Goal: Task Accomplishment & Management: Use online tool/utility

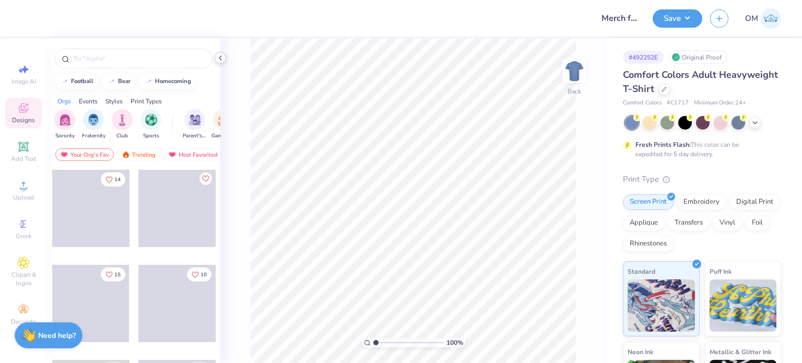
click at [219, 63] on div at bounding box center [220, 57] width 11 height 11
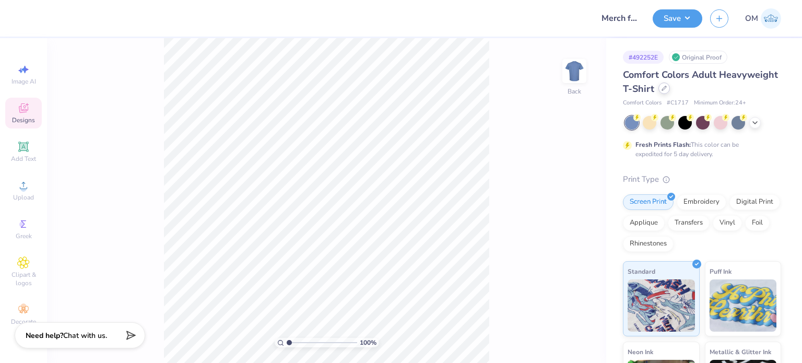
drag, startPoint x: 723, startPoint y: 83, endPoint x: 726, endPoint y: 91, distance: 9.4
click at [726, 91] on div "Comfort Colors Adult Heavyweight T-Shirt" at bounding box center [702, 82] width 158 height 28
click at [670, 91] on div at bounding box center [664, 88] width 11 height 11
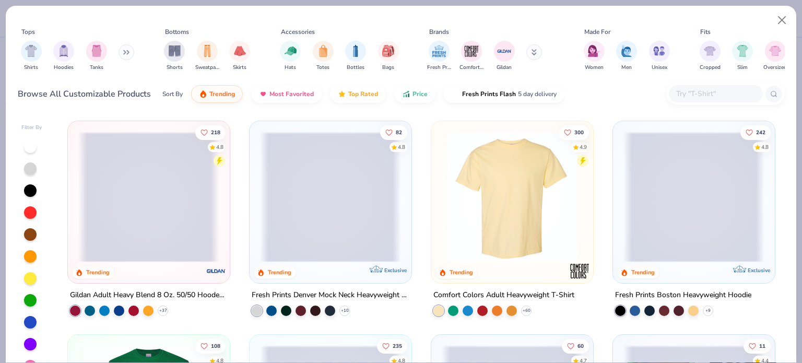
click at [701, 97] on input "text" at bounding box center [715, 94] width 80 height 12
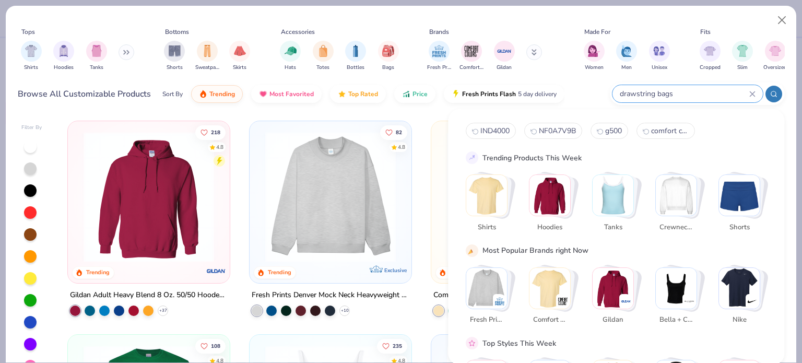
type input "drawstring bags"
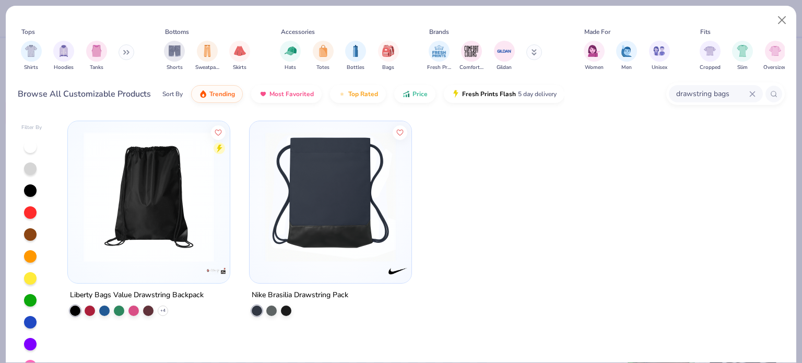
click at [146, 291] on div "Liberty Bags Value Drawstring Backpack" at bounding box center [137, 295] width 134 height 13
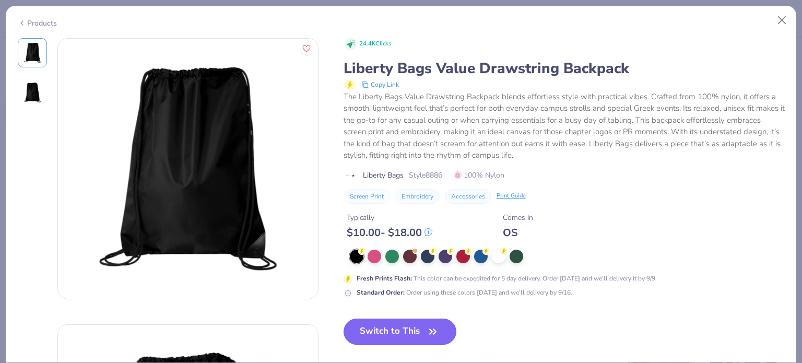
click at [378, 330] on button "Switch to This" at bounding box center [400, 332] width 113 height 26
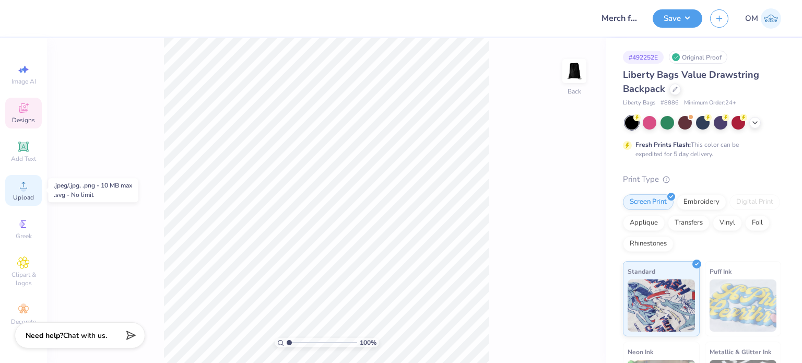
click at [17, 191] on div "Upload" at bounding box center [23, 190] width 37 height 31
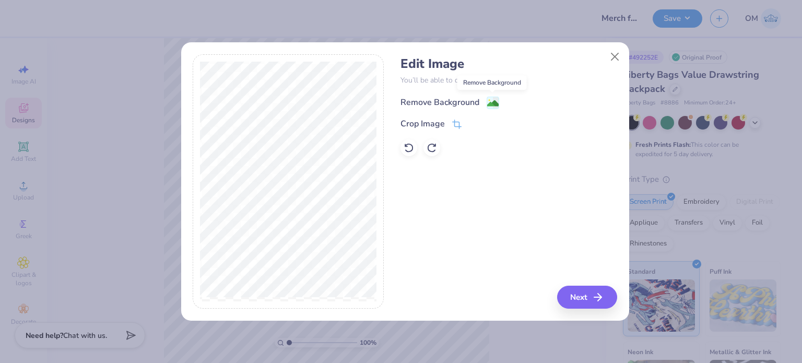
click at [489, 107] on image at bounding box center [492, 103] width 11 height 11
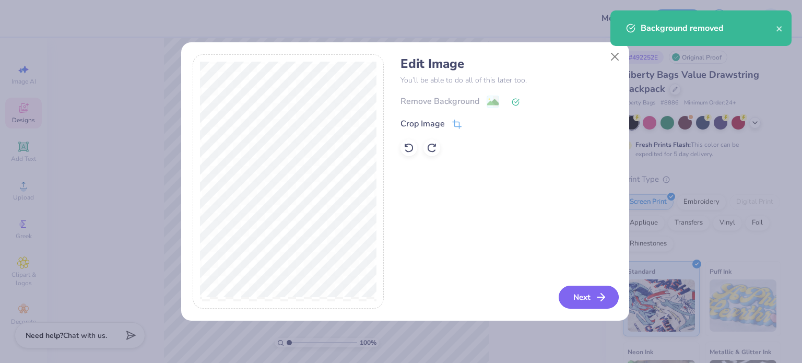
click at [587, 287] on button "Next" at bounding box center [589, 297] width 60 height 23
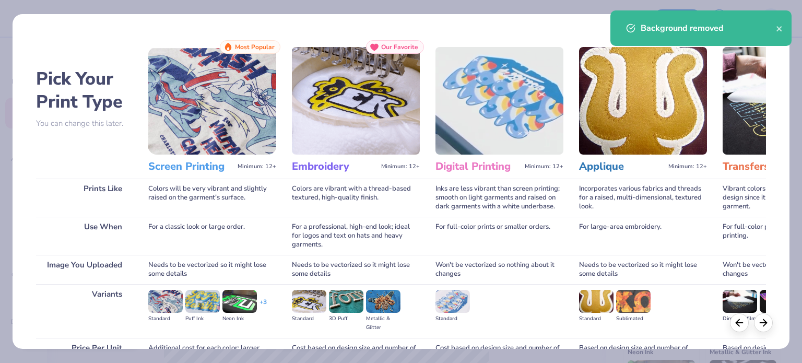
scroll to position [105, 0]
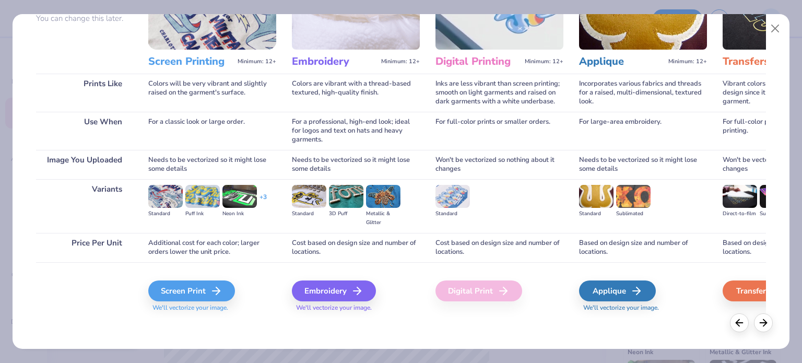
click at [192, 302] on div "Screen Print We'll vectorize your image." at bounding box center [212, 296] width 128 height 32
click at [178, 295] on div "Screen Print" at bounding box center [193, 290] width 87 height 21
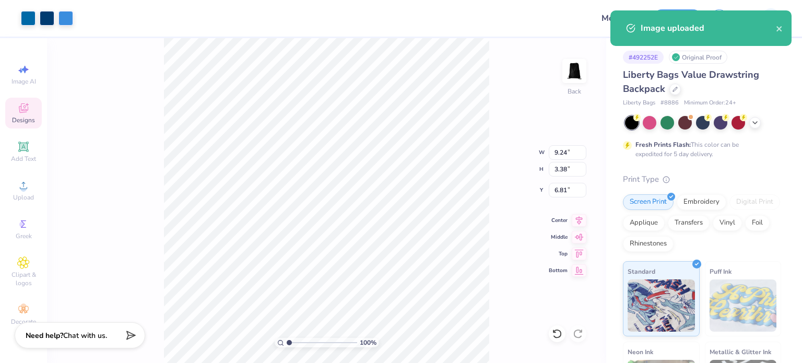
type input "8.01"
type input "2.93"
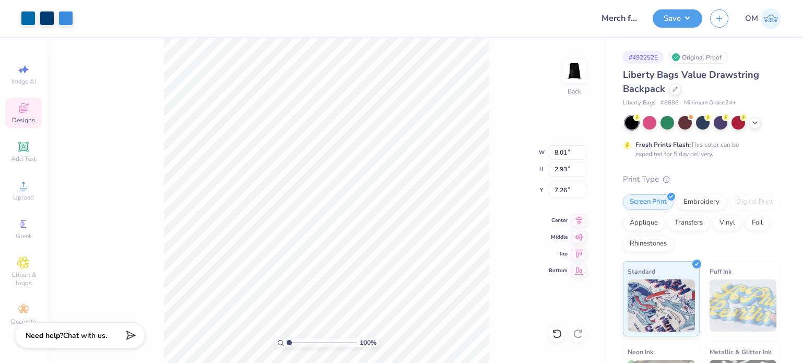
type input "5.57"
click at [758, 120] on icon at bounding box center [755, 122] width 8 height 8
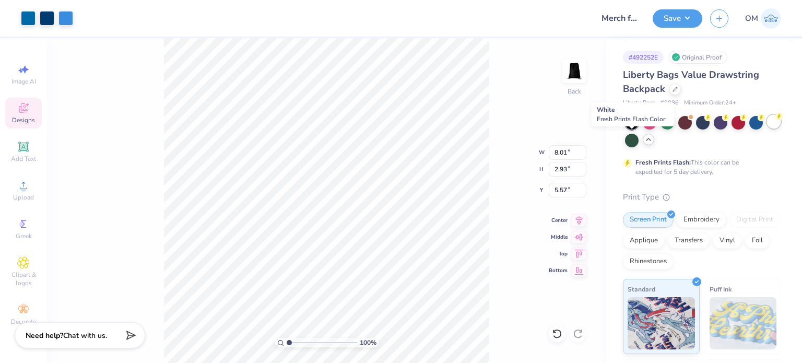
click at [767, 128] on div at bounding box center [774, 122] width 14 height 14
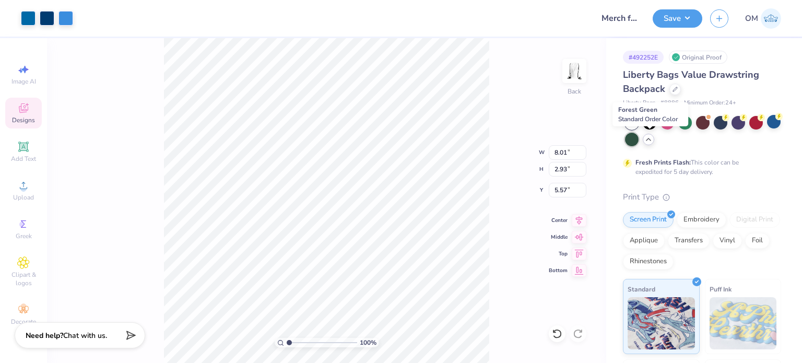
click at [639, 137] on div at bounding box center [632, 140] width 14 height 14
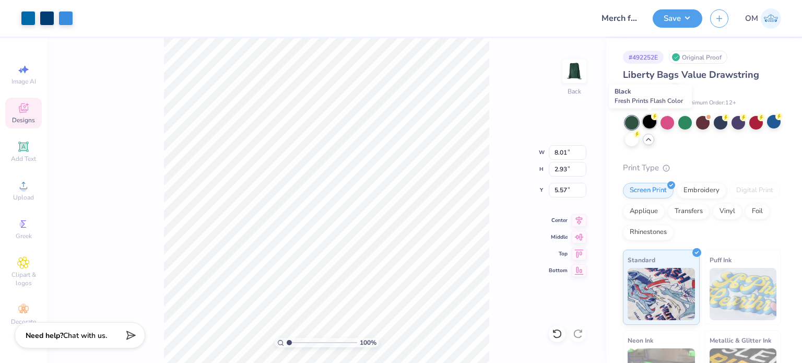
click at [646, 119] on div at bounding box center [650, 122] width 14 height 14
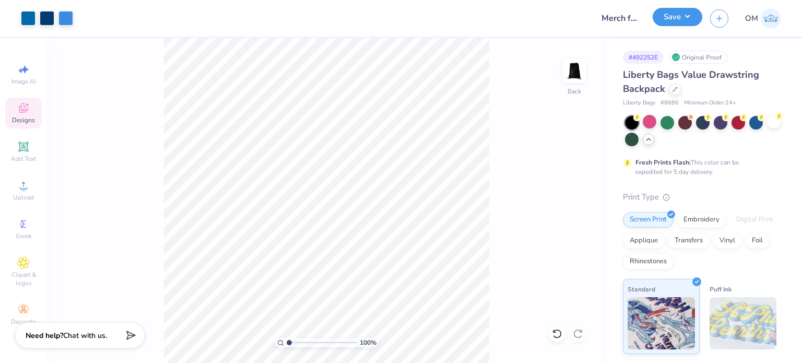
click at [660, 18] on button "Save" at bounding box center [678, 17] width 50 height 18
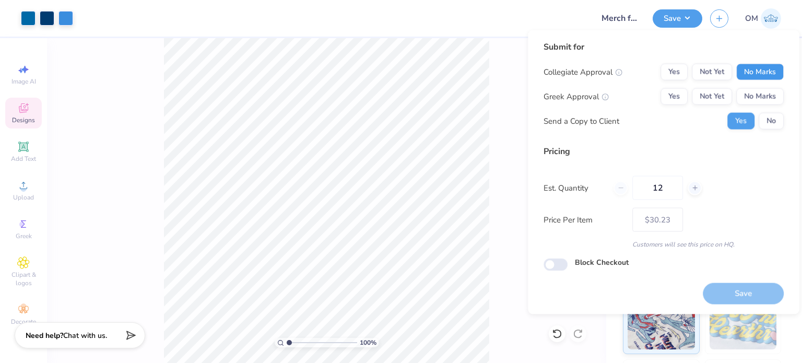
click at [755, 69] on button "No Marks" at bounding box center [760, 72] width 48 height 17
click at [761, 100] on button "No Marks" at bounding box center [760, 96] width 48 height 17
type input "– –"
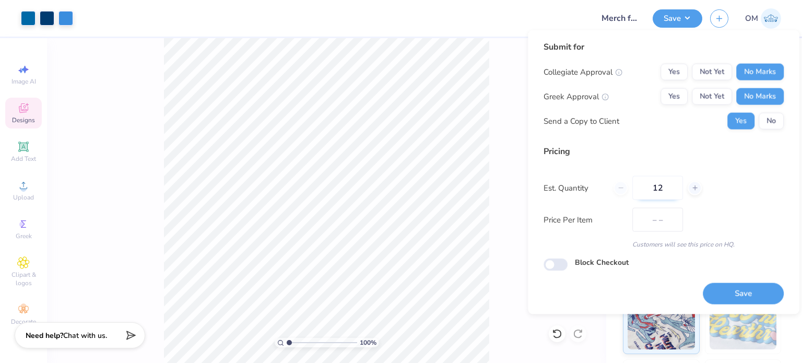
click at [673, 190] on input "12" at bounding box center [658, 188] width 51 height 24
type input "1"
type input "$30.23"
type input "100"
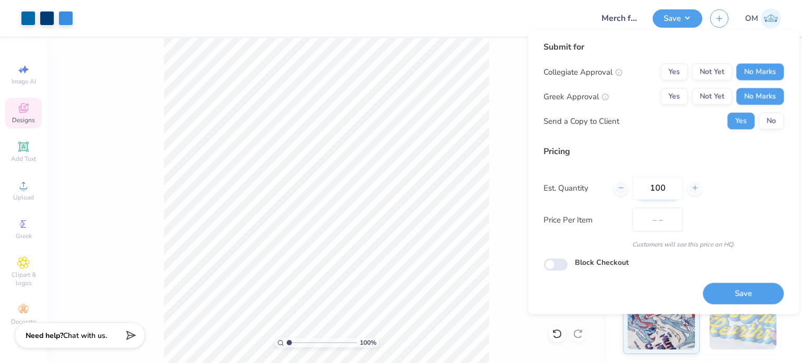
type input "$8.84"
type input "100"
click at [734, 298] on button "Save" at bounding box center [743, 293] width 81 height 21
type input "$8.84"
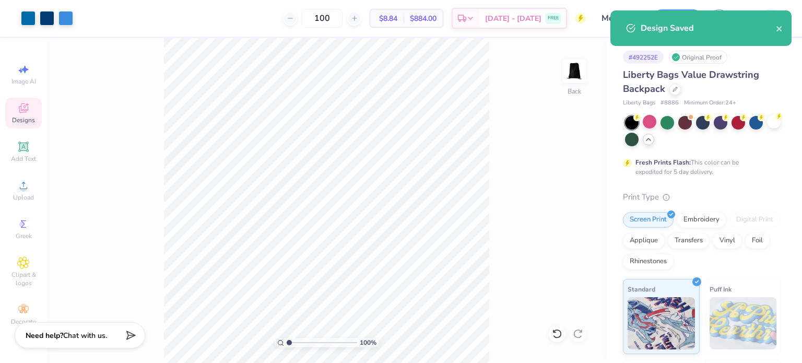
click at [768, 66] on div "# 492252E Original Proof Liberty Bags Value Drawstring Backpack Liberty Bags # …" at bounding box center [704, 276] width 196 height 477
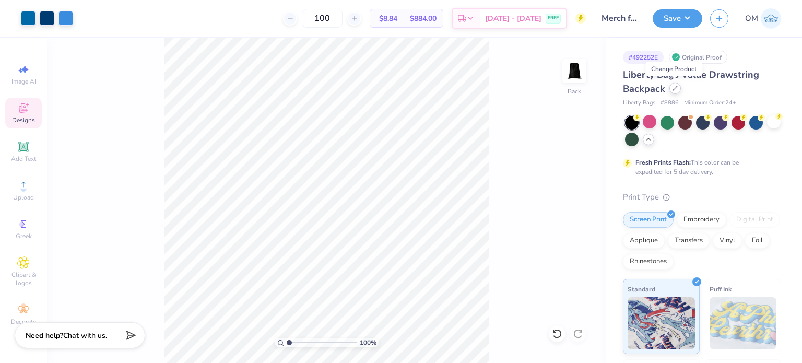
click at [671, 87] on div at bounding box center [675, 88] width 11 height 11
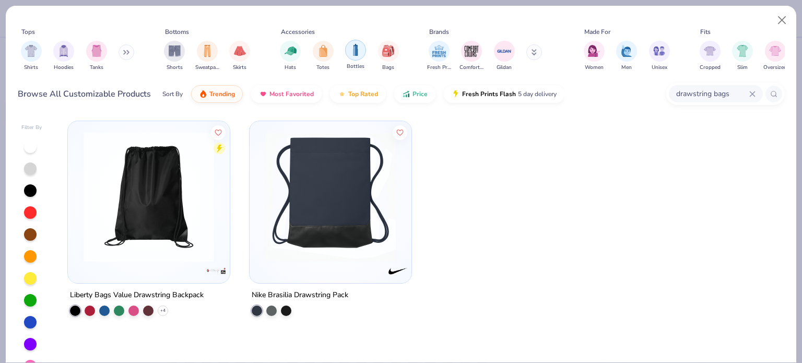
click at [362, 55] on div "filter for Bottles" at bounding box center [355, 50] width 21 height 21
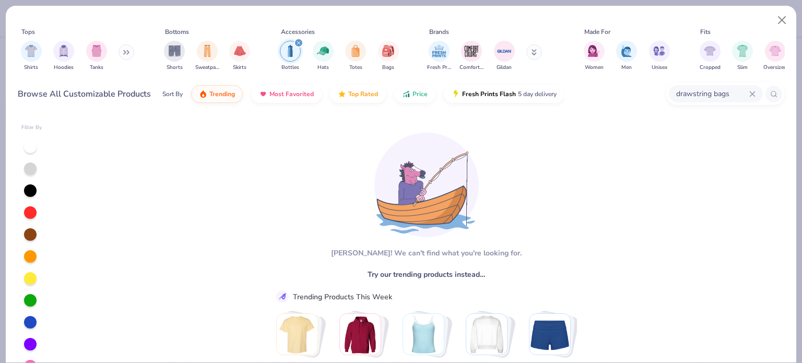
click at [754, 91] on icon at bounding box center [752, 94] width 6 height 6
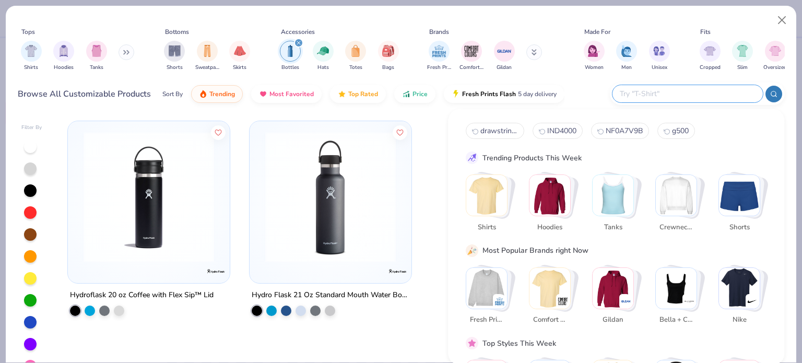
click at [567, 75] on div "Tops Shirts Hoodies Tanks Bottoms Shorts Sweatpants Skirts Accessories Bottles …" at bounding box center [401, 52] width 767 height 56
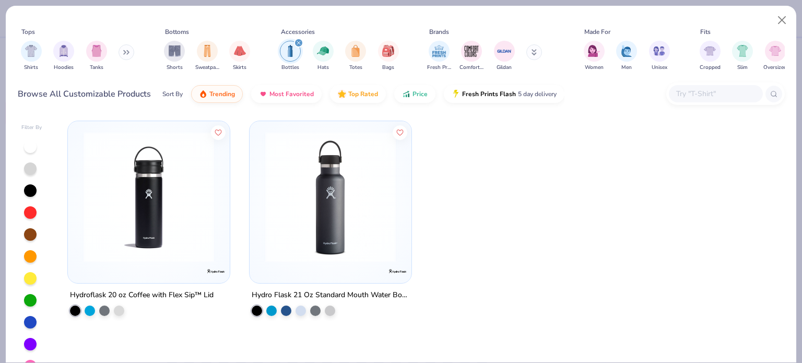
click at [175, 295] on div "Hydroflask 20 oz Coffee with Flex Sip™ Lid" at bounding box center [142, 295] width 144 height 13
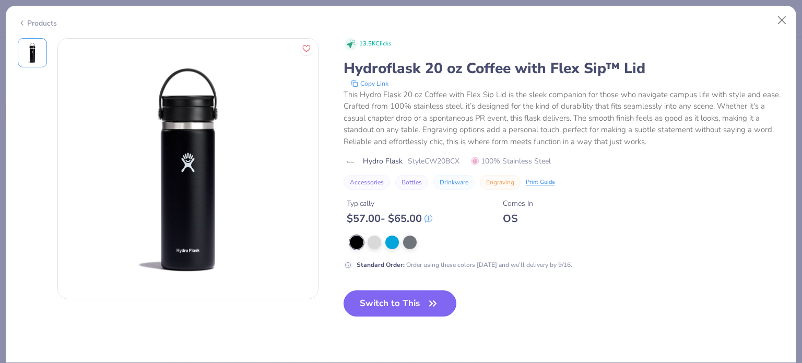
click at [401, 295] on button "Switch to This" at bounding box center [400, 303] width 113 height 26
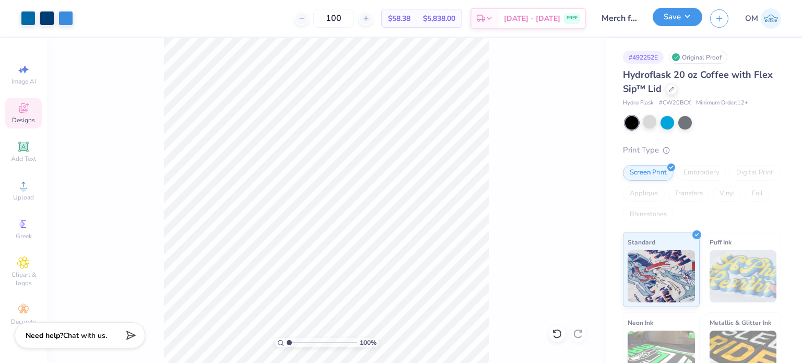
click at [667, 20] on button "Save" at bounding box center [678, 17] width 50 height 18
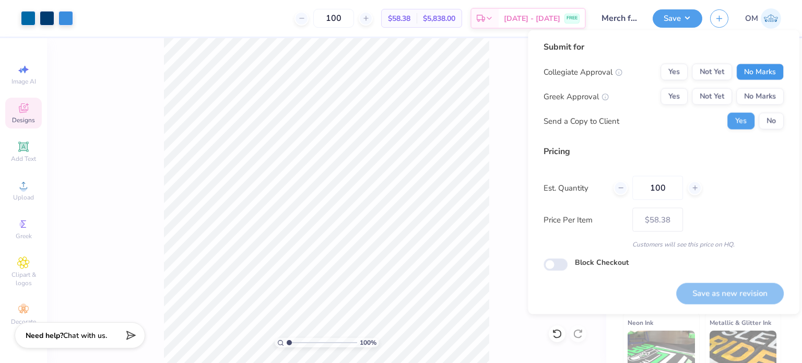
click at [746, 64] on button "No Marks" at bounding box center [760, 72] width 48 height 17
click at [758, 96] on button "No Marks" at bounding box center [760, 96] width 48 height 17
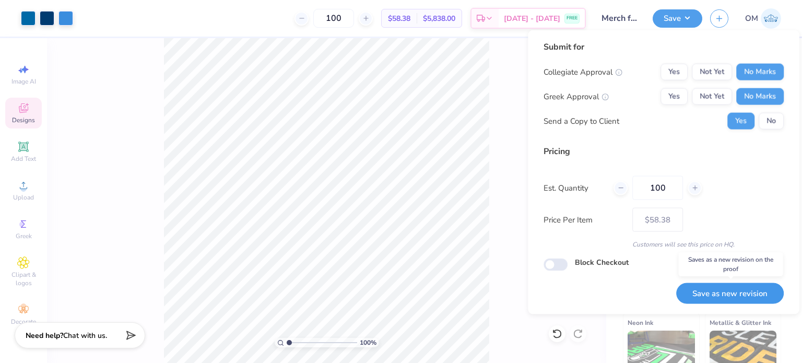
click at [739, 294] on button "Save as new revision" at bounding box center [730, 293] width 108 height 21
type input "$58.38"
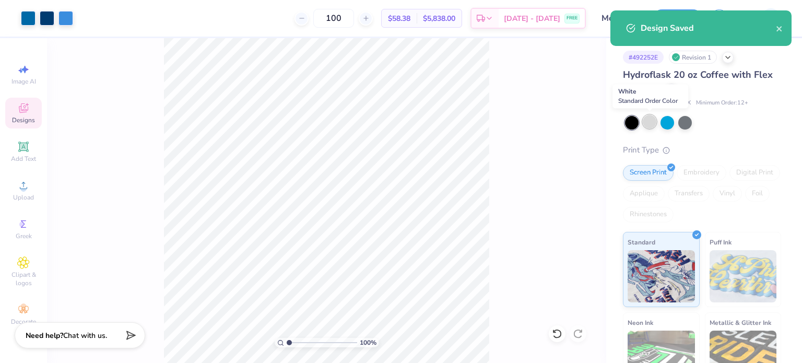
click at [649, 122] on div at bounding box center [650, 122] width 14 height 14
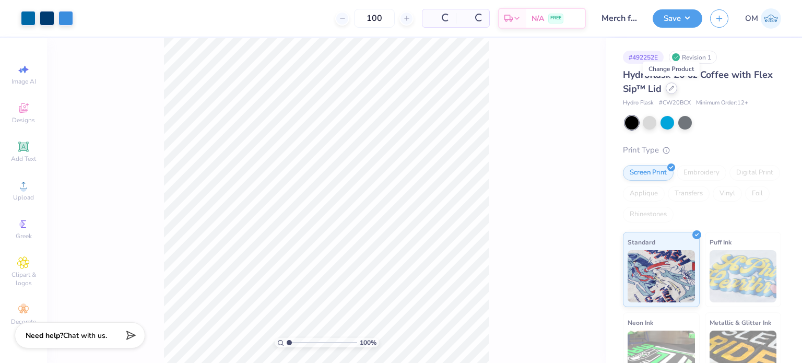
click at [675, 87] on div at bounding box center [671, 88] width 11 height 11
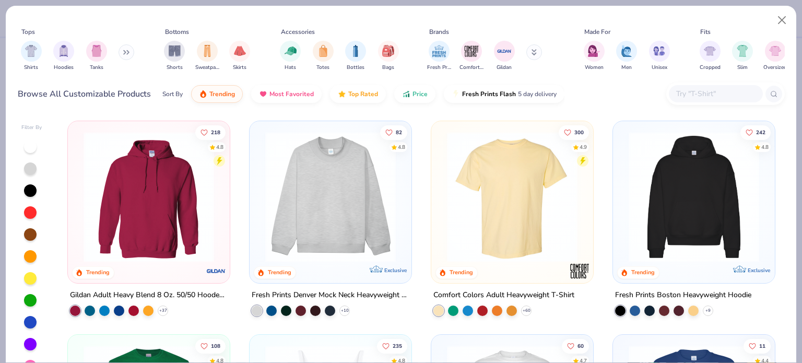
click at [690, 90] on input "text" at bounding box center [715, 94] width 80 height 12
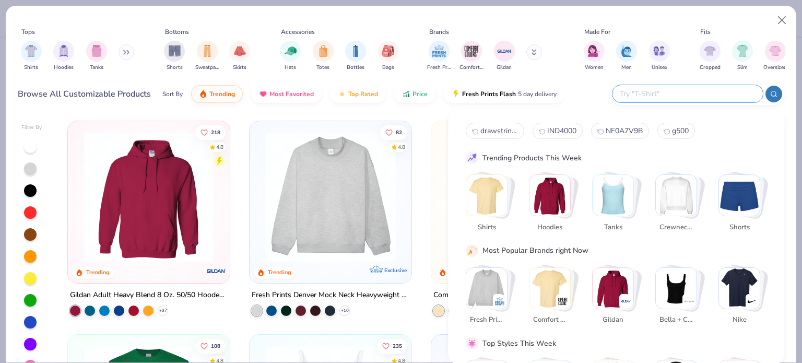
click at [690, 90] on input "text" at bounding box center [687, 94] width 137 height 12
type input "towel"
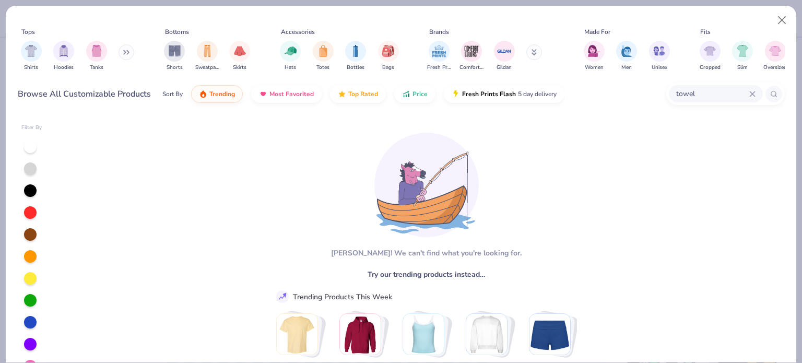
click at [752, 93] on icon at bounding box center [752, 93] width 5 height 5
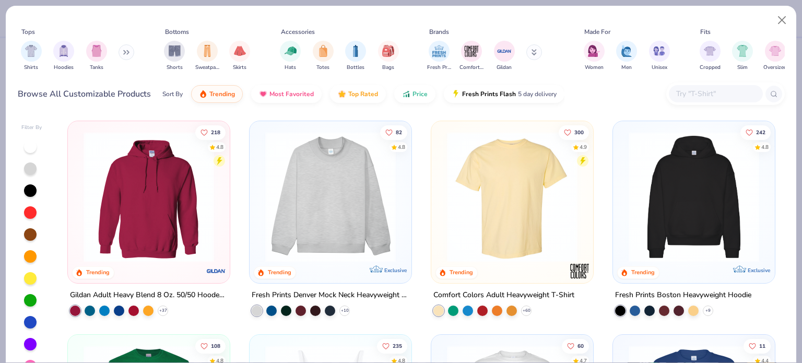
click at [709, 94] on input "text" at bounding box center [715, 94] width 80 height 12
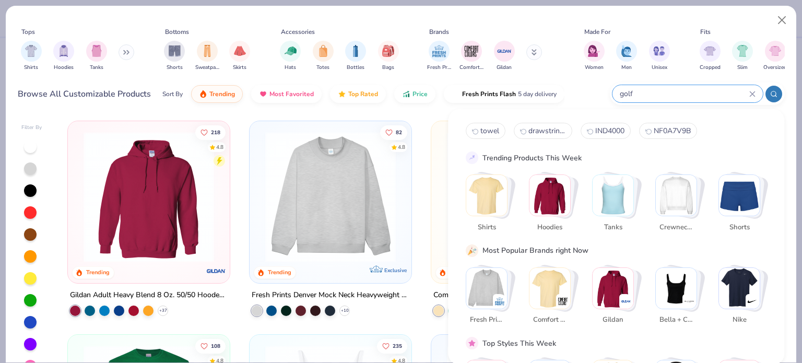
type input "golf"
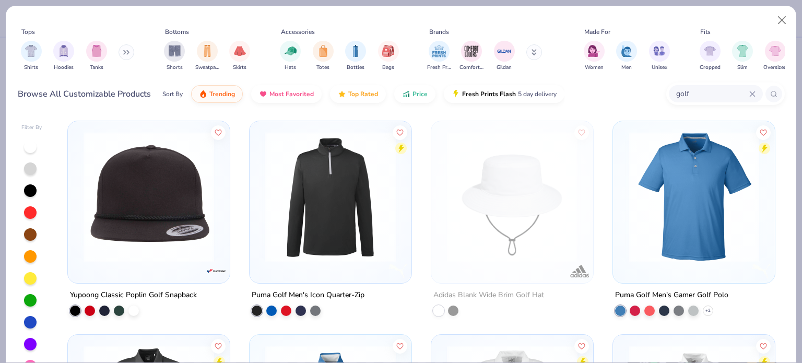
click at [752, 99] on div "golf" at bounding box center [716, 93] width 94 height 17
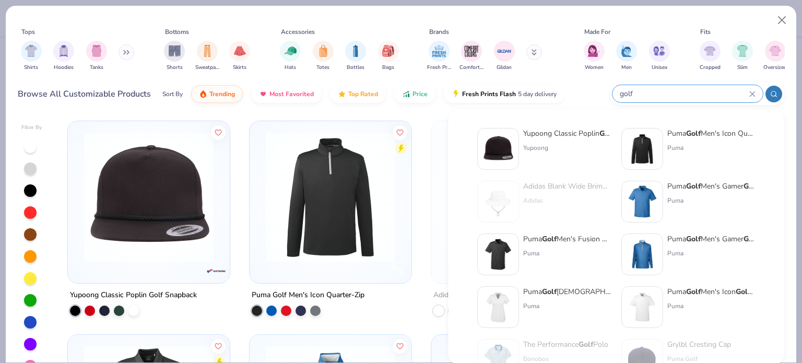
click at [752, 93] on icon at bounding box center [752, 93] width 5 height 5
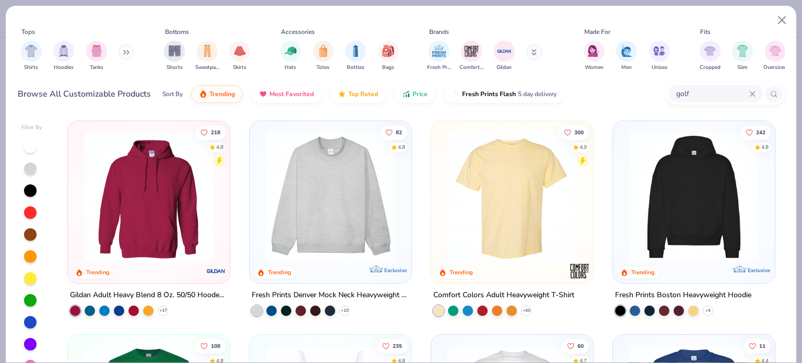
click at [749, 93] on icon at bounding box center [752, 94] width 6 height 6
type input "blanket"
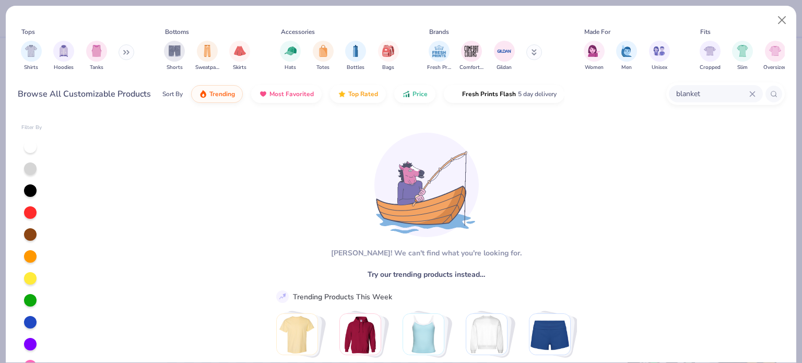
click at [751, 91] on icon at bounding box center [752, 93] width 5 height 5
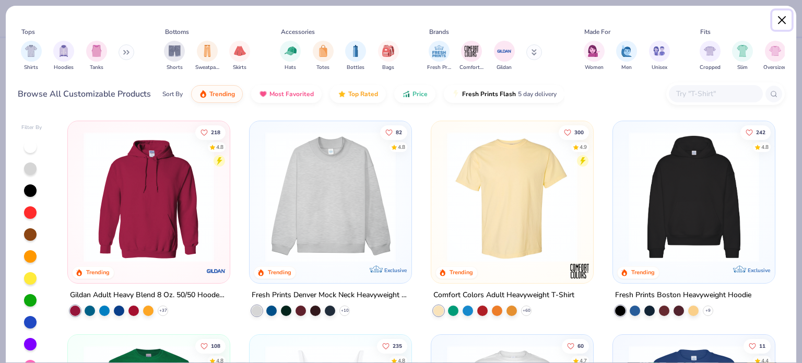
click at [784, 21] on button "Close" at bounding box center [782, 20] width 20 height 20
